Goal: Task Accomplishment & Management: Manage account settings

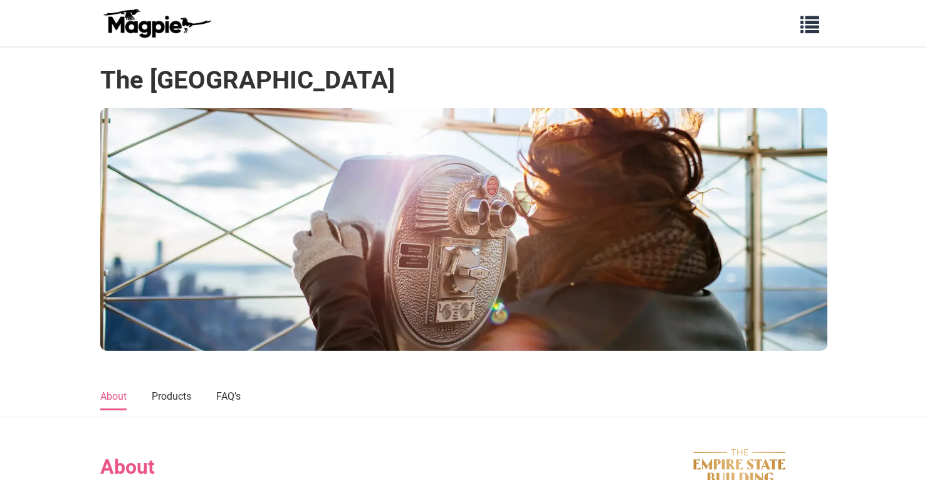
scroll to position [1049, 0]
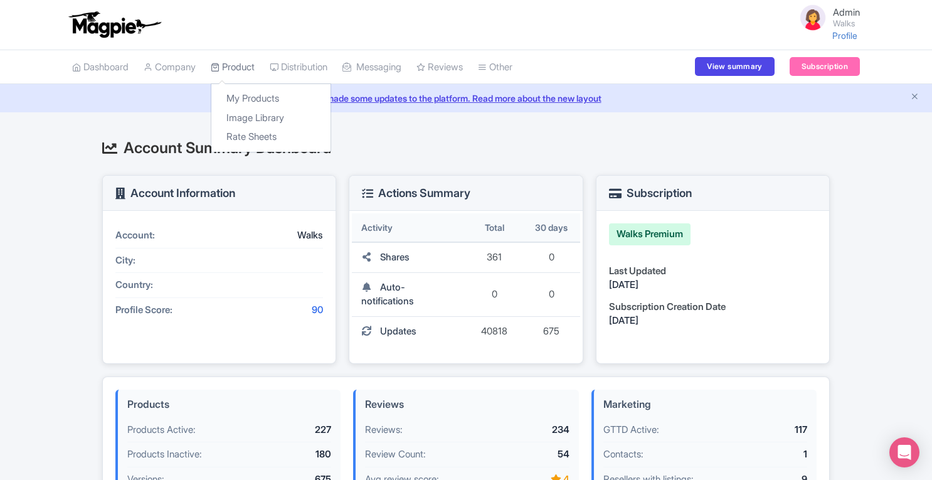
click at [239, 65] on link "Product" at bounding box center [233, 67] width 44 height 34
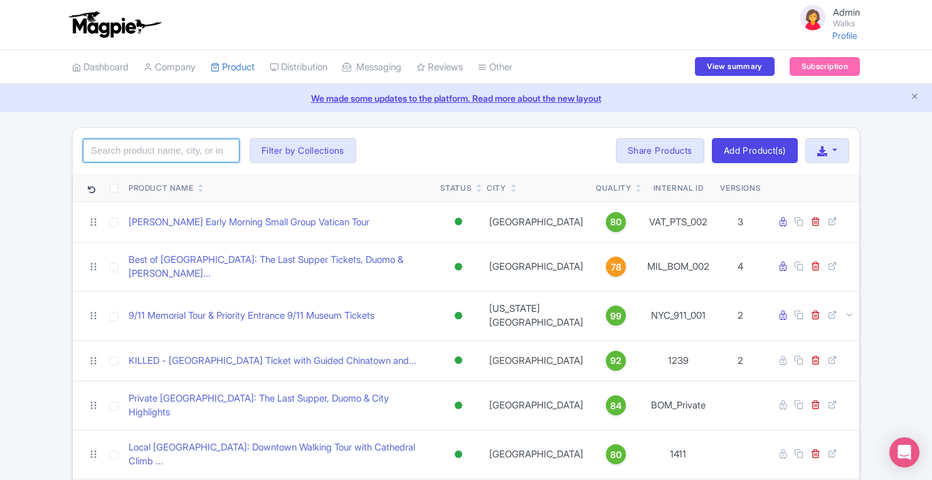
click at [188, 151] on input "search" at bounding box center [161, 151] width 157 height 24
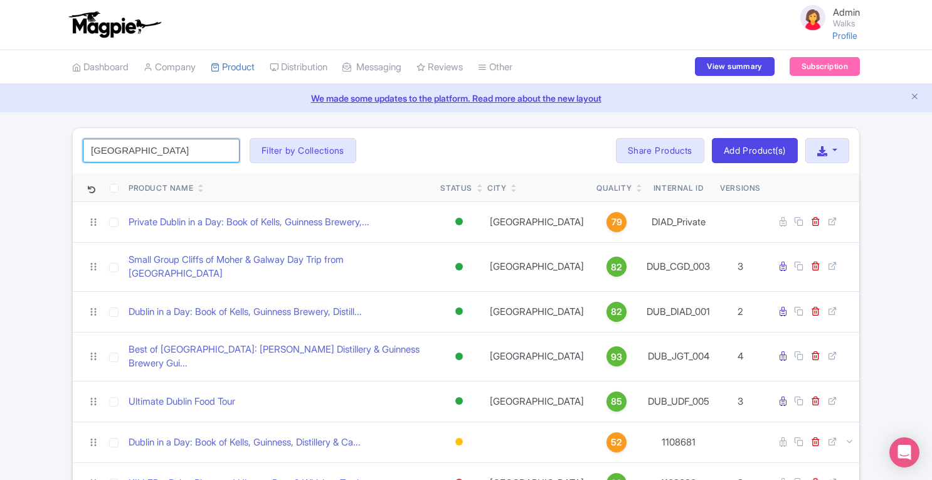
type input "dublin"
click button "Search" at bounding box center [0, 0] width 0 height 0
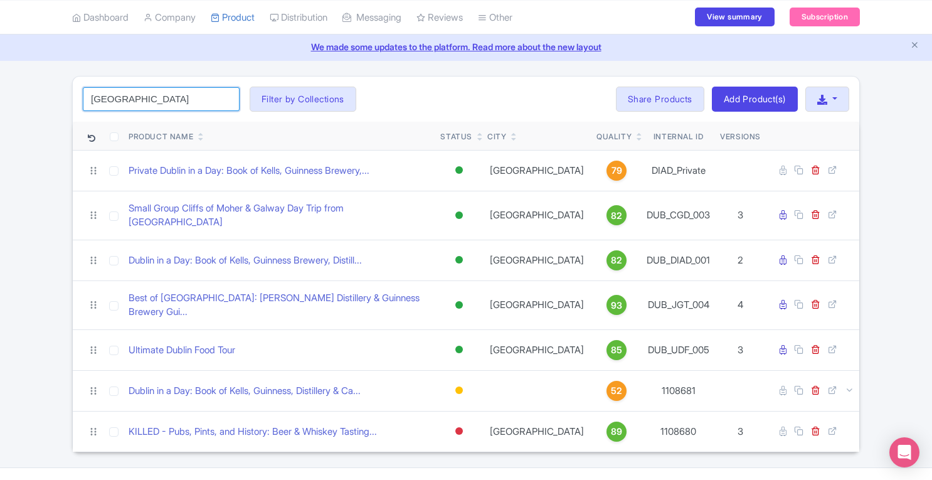
scroll to position [58, 0]
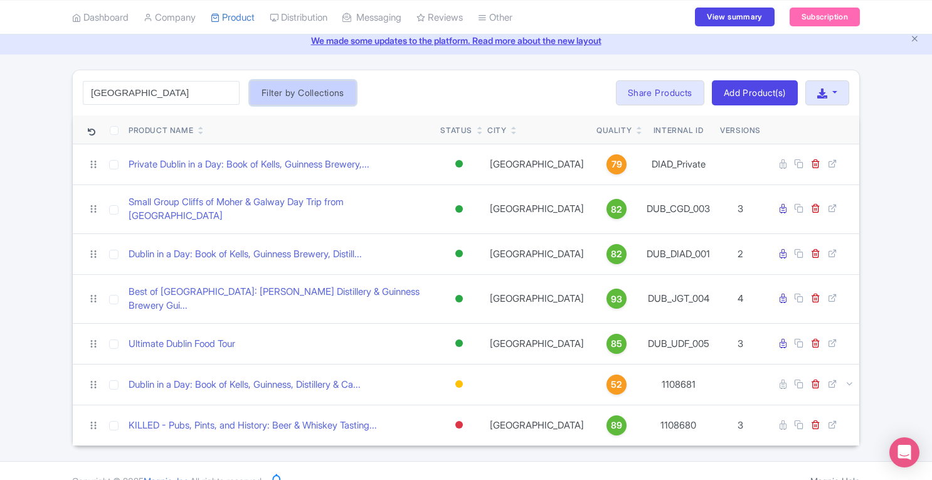
click at [337, 92] on button "Filter by Collections" at bounding box center [303, 92] width 107 height 25
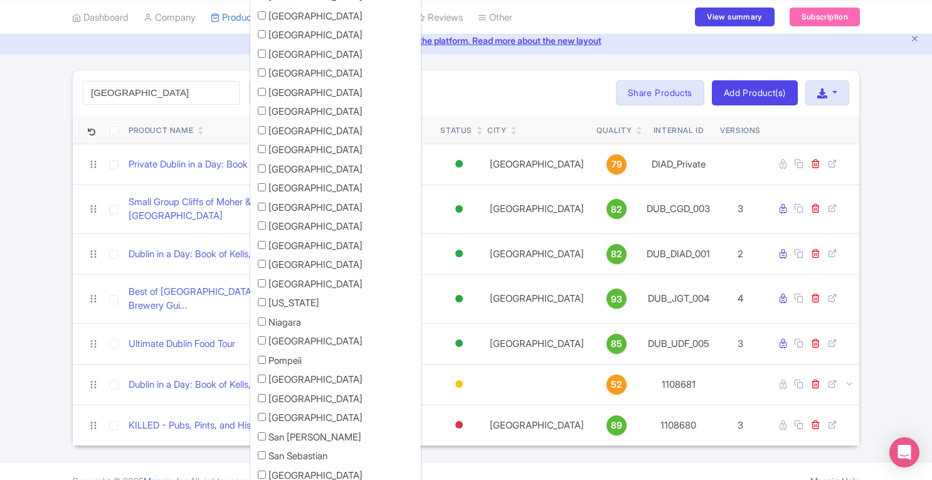
click at [270, 94] on label "[GEOGRAPHIC_DATA]" at bounding box center [315, 93] width 94 height 14
click at [266, 94] on input "[GEOGRAPHIC_DATA]" at bounding box center [262, 92] width 8 height 8
checkbox input "true"
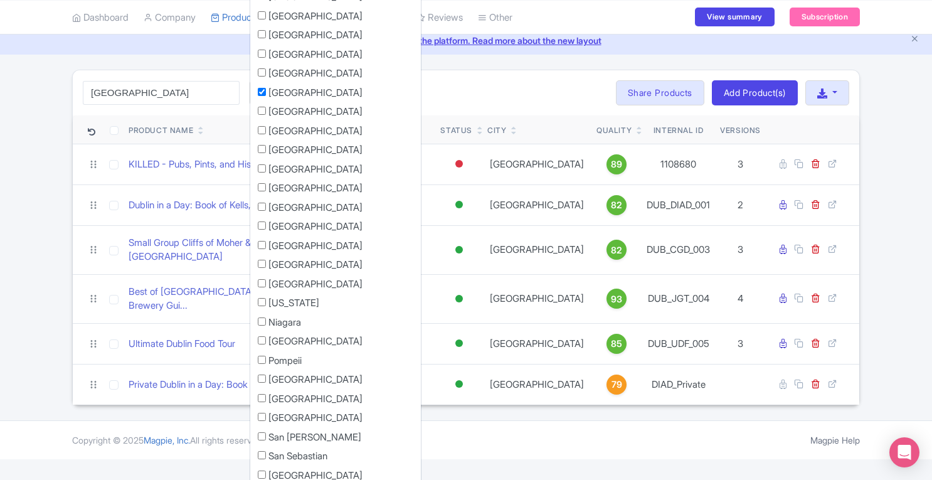
click at [544, 97] on div "dublin Search Filter by Collections Amsterdam Athens Barcelona Bologna Bordeaux…" at bounding box center [466, 92] width 786 height 45
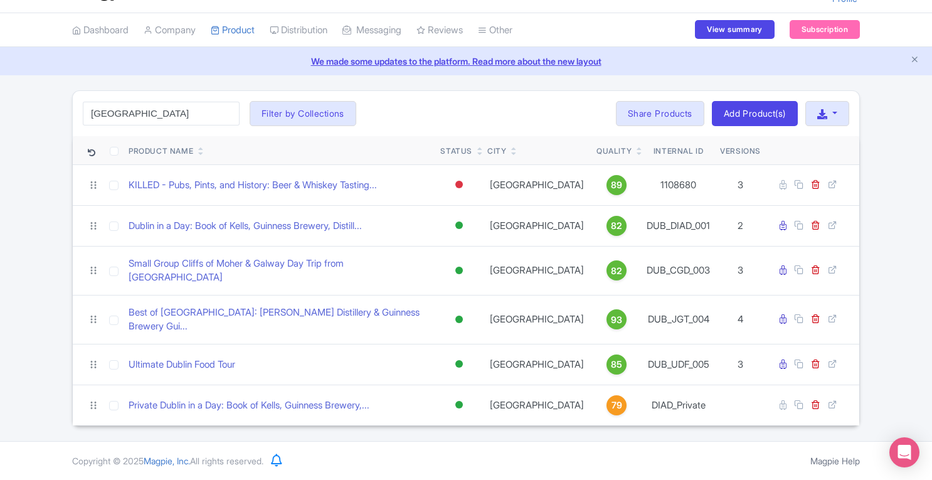
scroll to position [18, 0]
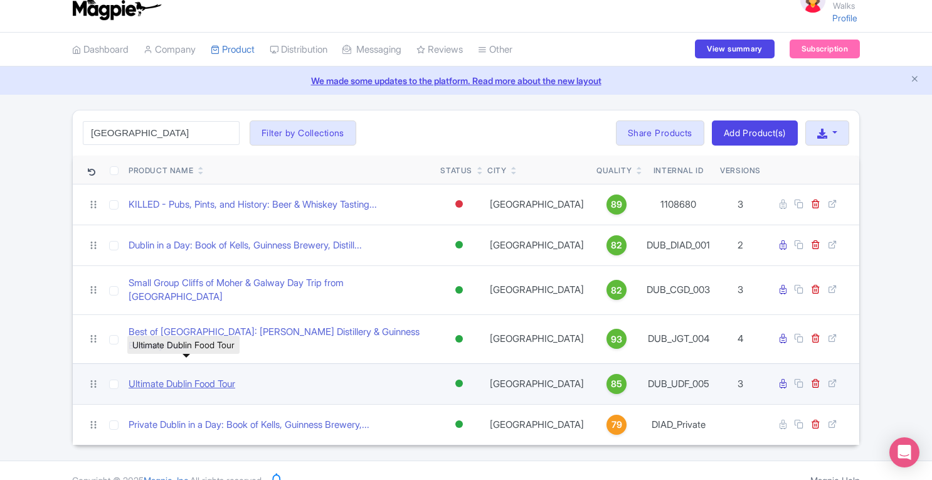
click at [199, 377] on link "Ultimate Dublin Food Tour" at bounding box center [182, 384] width 107 height 14
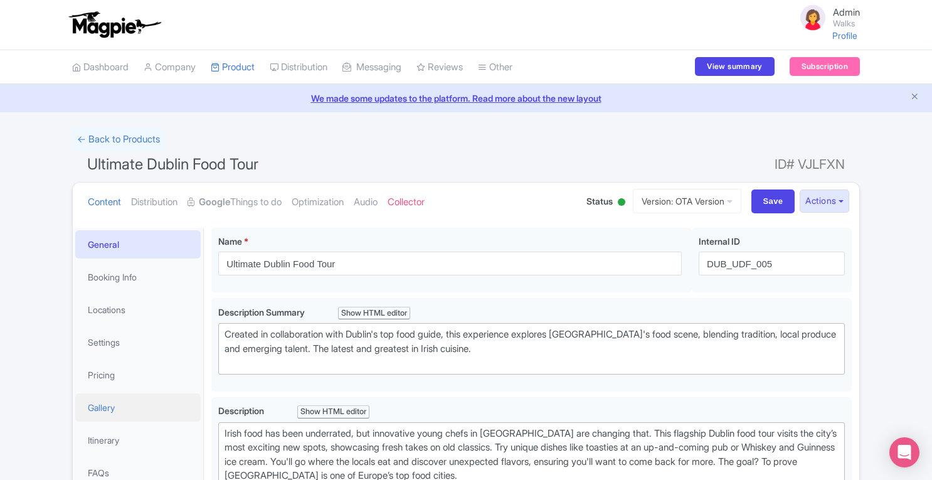
click at [112, 406] on link "Gallery" at bounding box center [137, 407] width 125 height 28
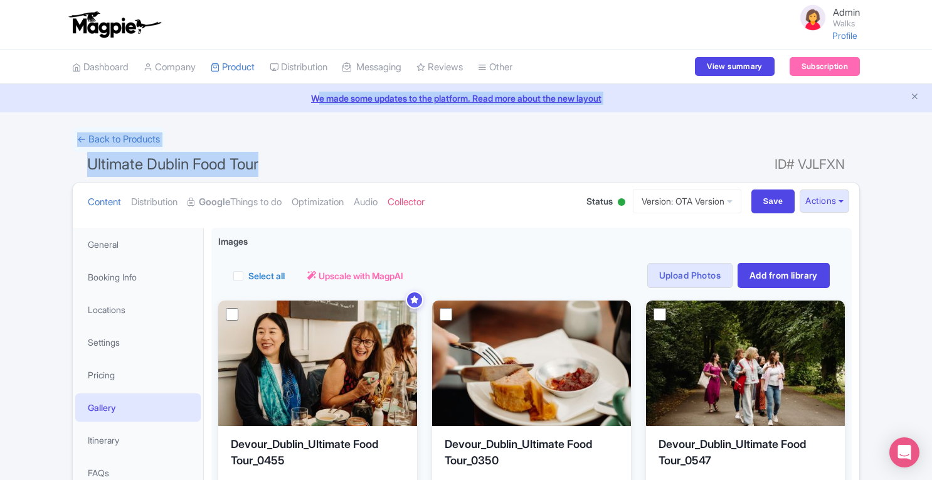
drag, startPoint x: 931, startPoint y: 78, endPoint x: 935, endPoint y: 179, distance: 101.0
click at [931, 179] on html "Admin Walks Profile Users Settings Sign out Dashboard Company SST Collector Pro…" at bounding box center [466, 240] width 932 height 480
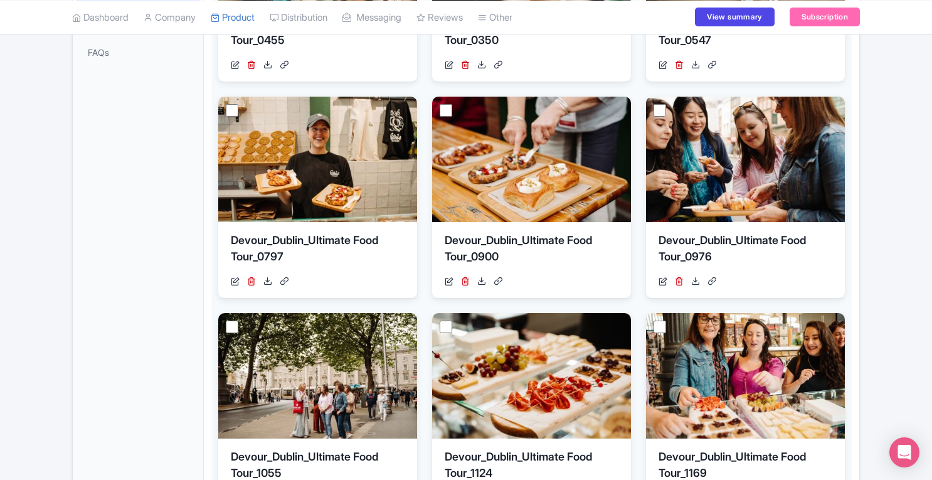
scroll to position [404, 0]
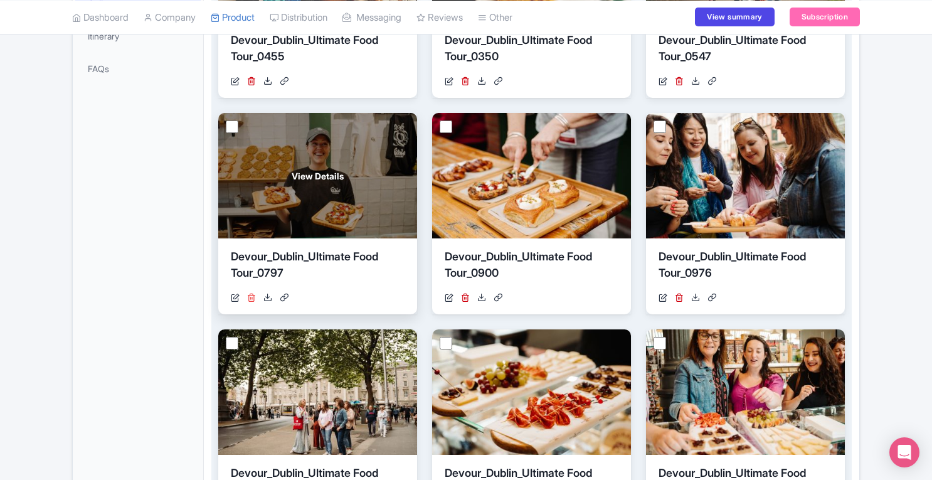
click at [252, 295] on icon at bounding box center [251, 297] width 9 height 9
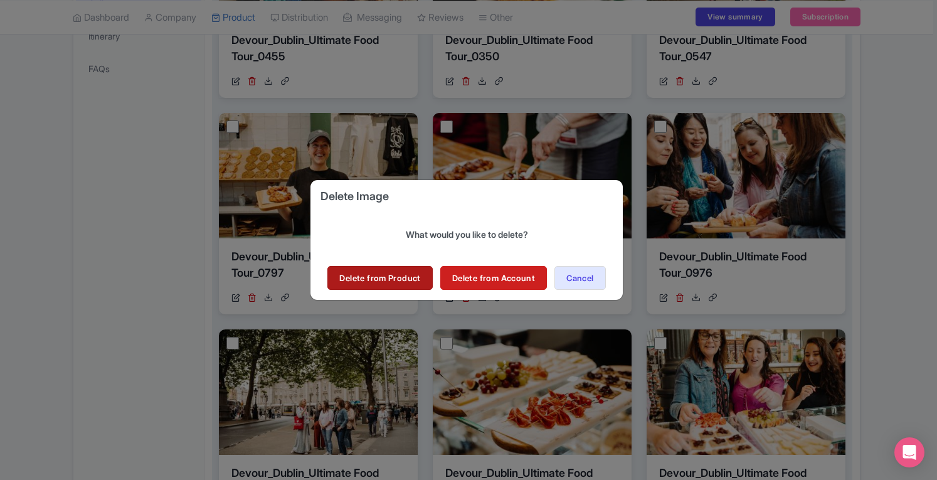
click at [406, 282] on link "Delete from Product" at bounding box center [379, 278] width 105 height 24
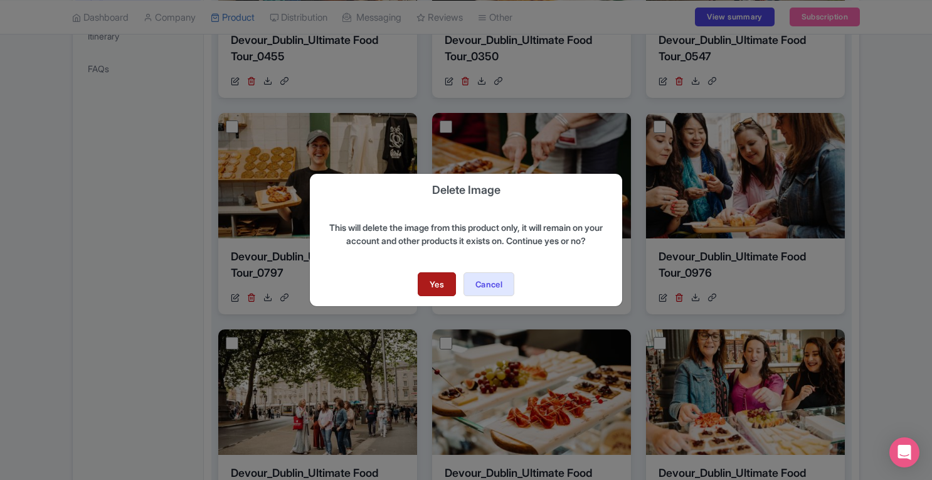
click at [433, 285] on link "Yes" at bounding box center [437, 284] width 38 height 24
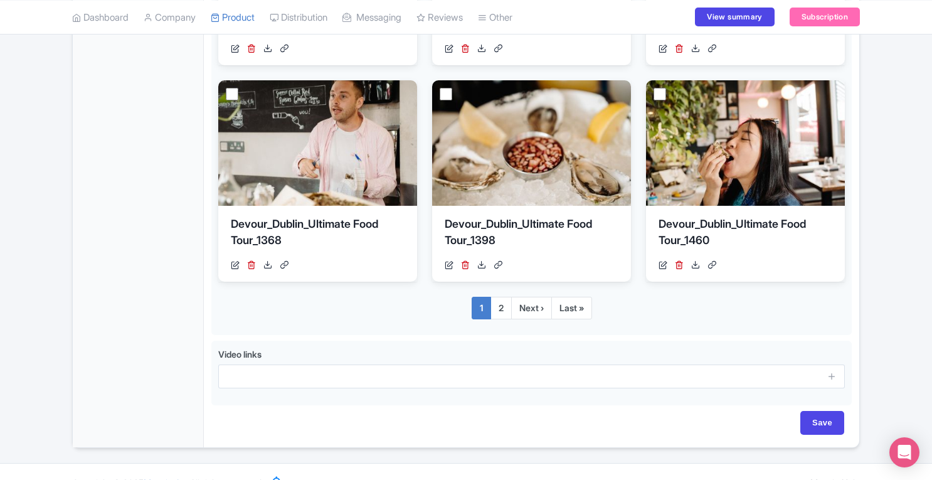
scroll to position [875, 0]
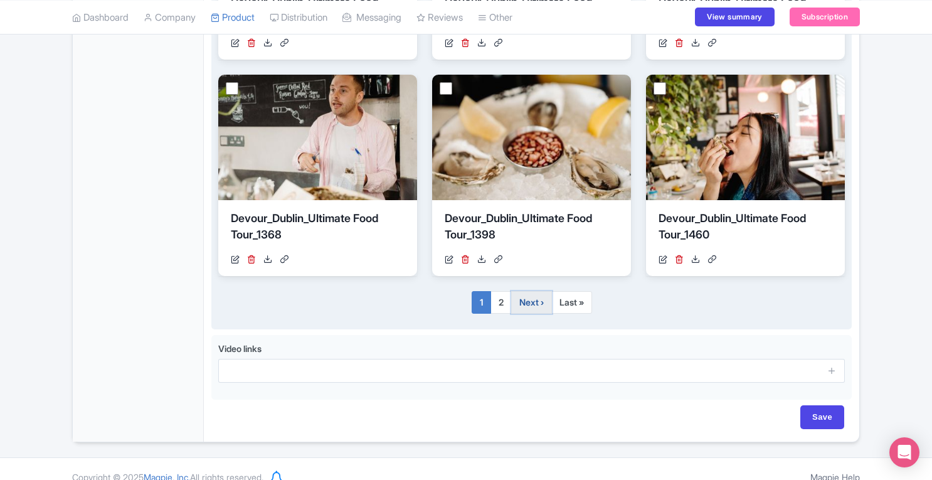
click at [542, 305] on link "Next ›" at bounding box center [531, 302] width 41 height 23
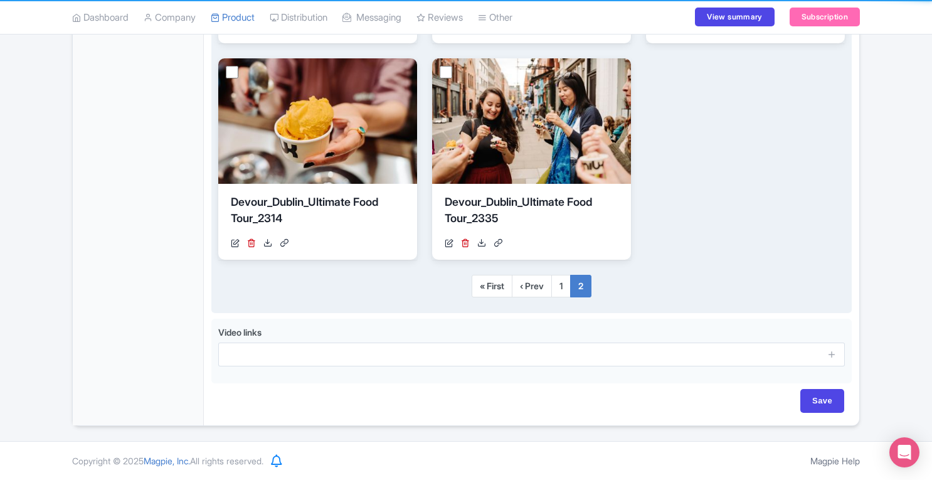
scroll to position [672, 0]
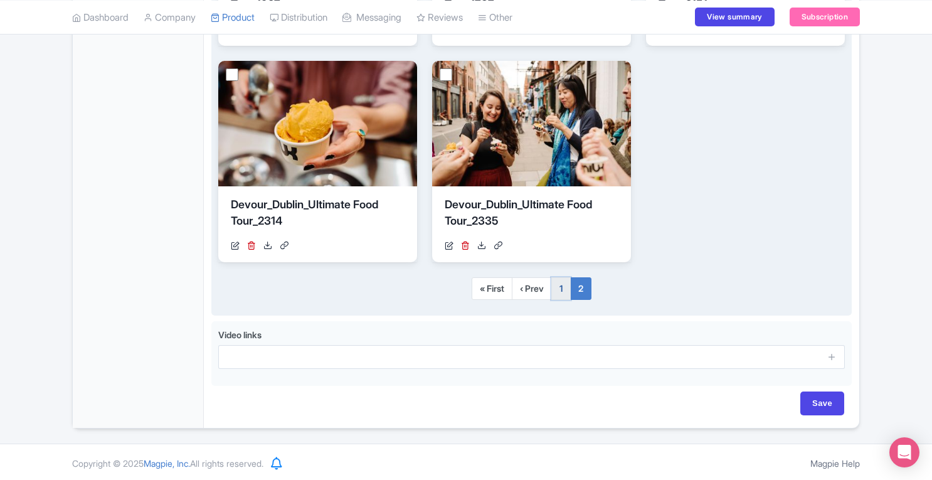
click at [563, 288] on link "1" at bounding box center [560, 288] width 19 height 23
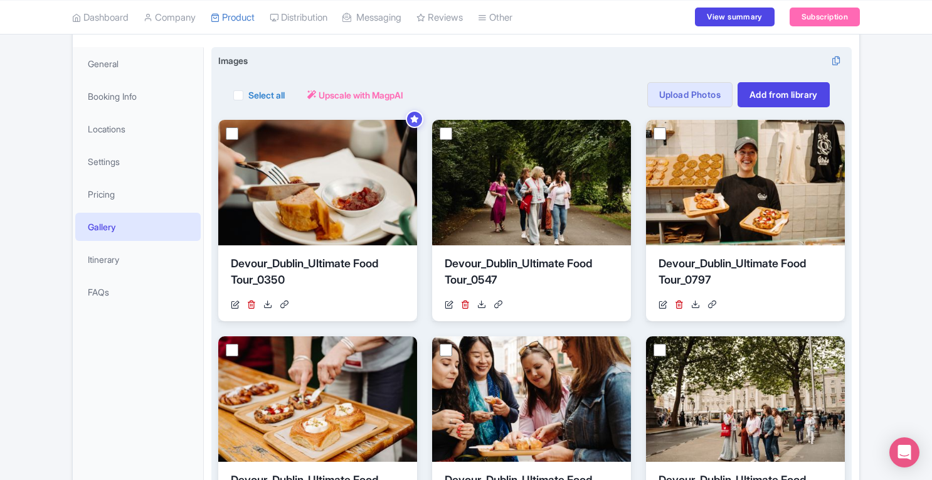
scroll to position [0, 0]
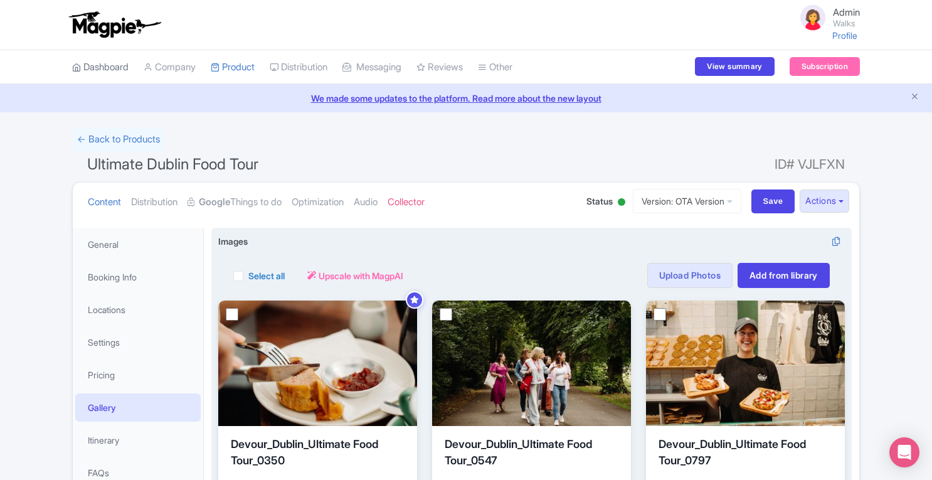
click at [94, 70] on link "Dashboard" at bounding box center [100, 67] width 56 height 34
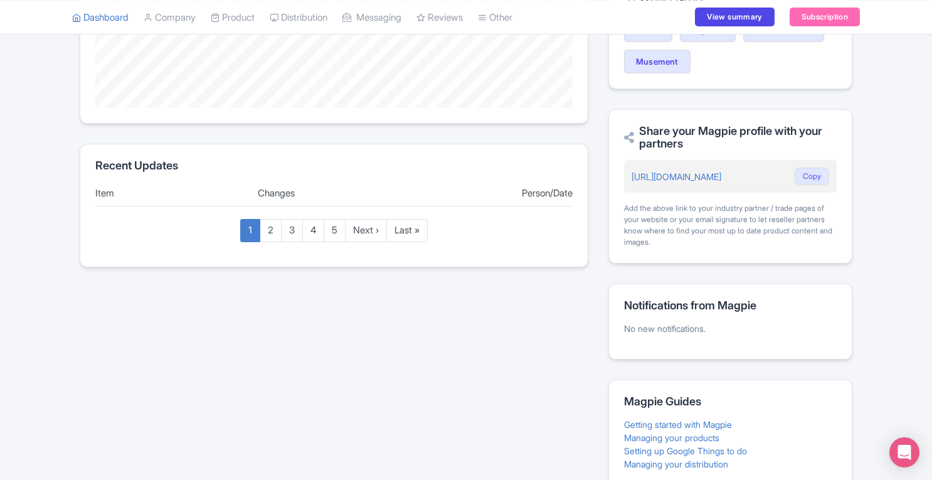
scroll to position [417, 0]
click at [273, 233] on link "2" at bounding box center [271, 231] width 22 height 23
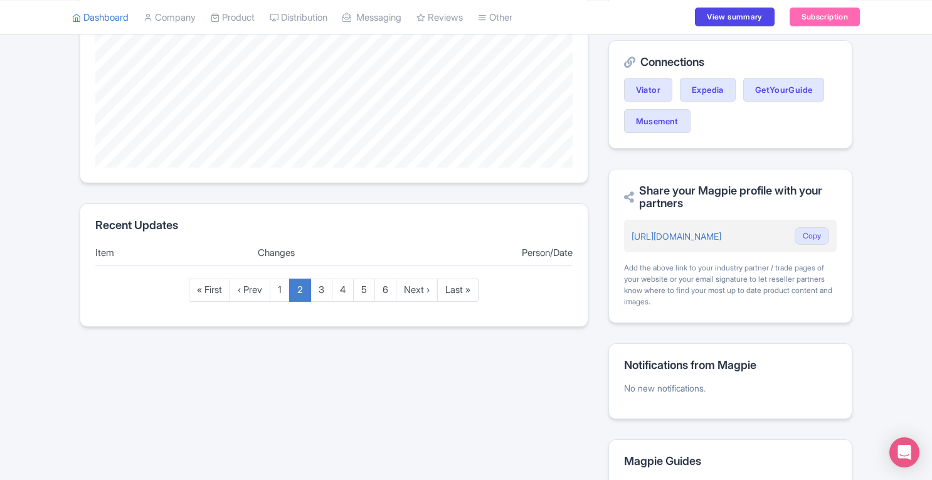
scroll to position [357, 0]
